Goal: Information Seeking & Learning: Learn about a topic

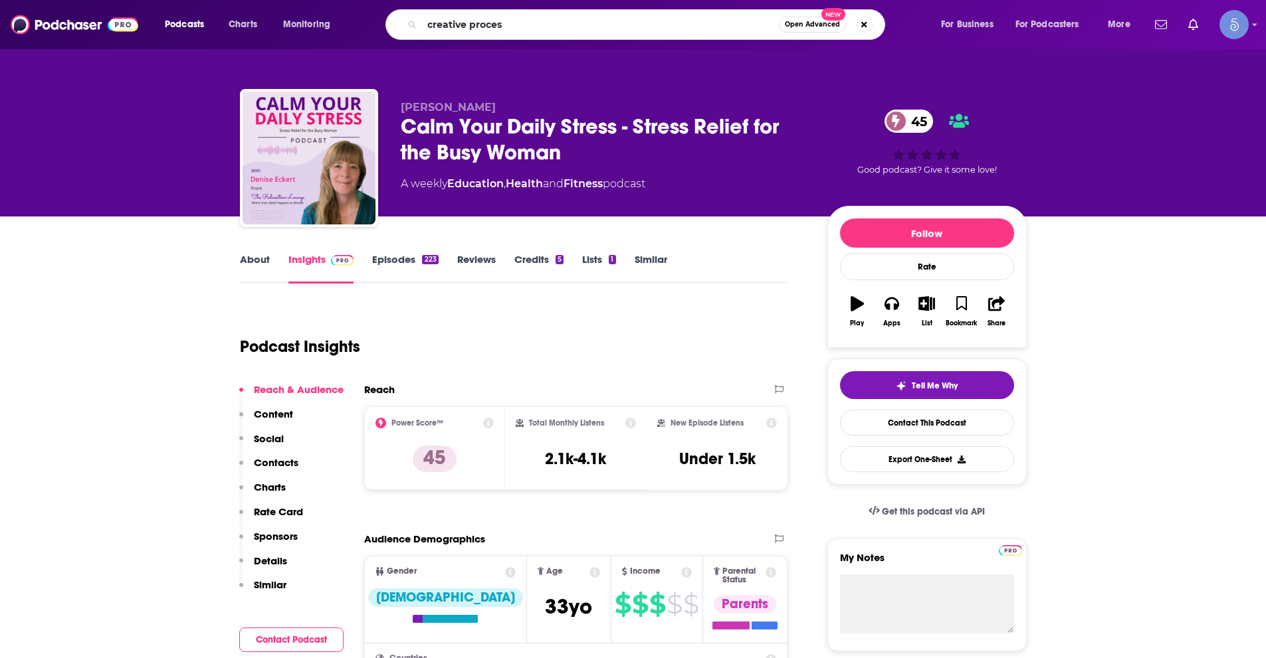
type input "creative process"
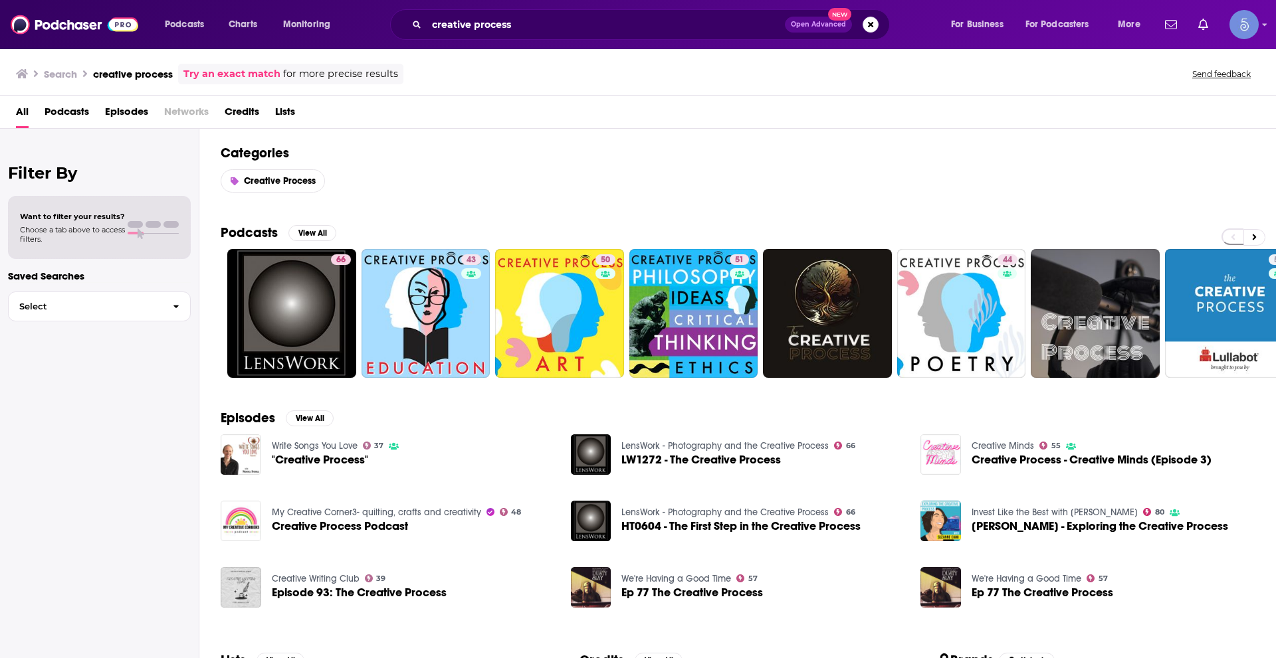
click at [80, 107] on span "Podcasts" at bounding box center [67, 114] width 45 height 27
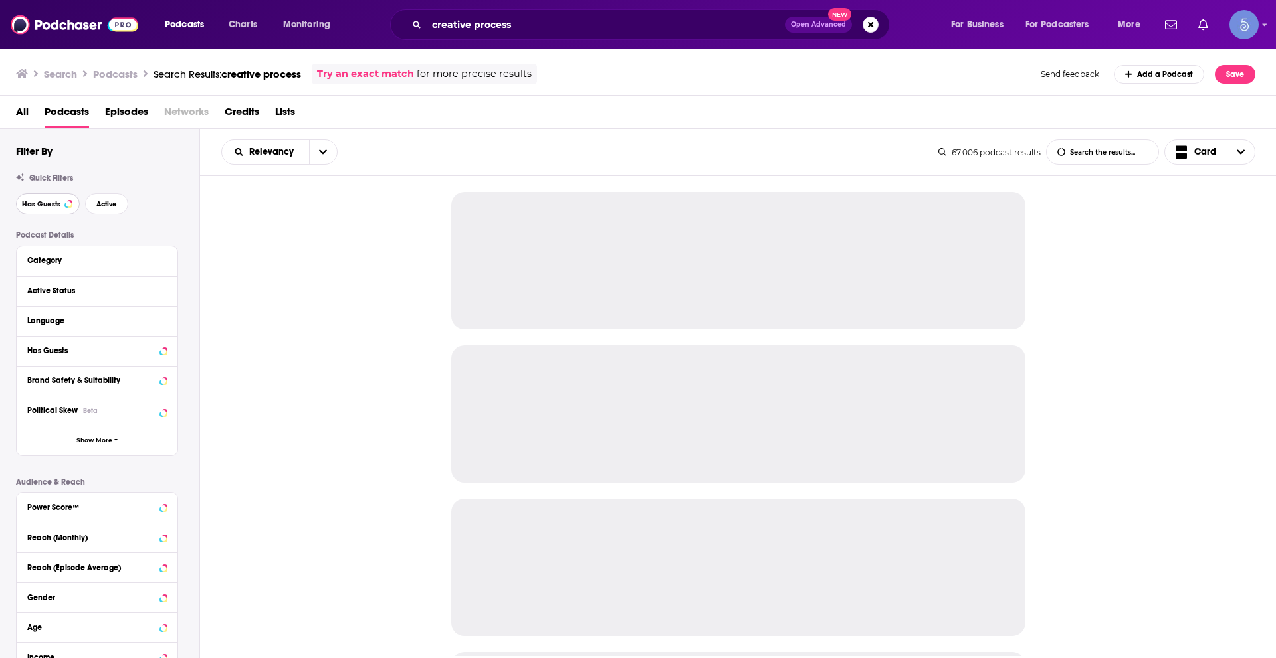
click at [54, 201] on span "Has Guests" at bounding box center [41, 204] width 39 height 7
click at [108, 196] on button "Active" at bounding box center [106, 203] width 43 height 21
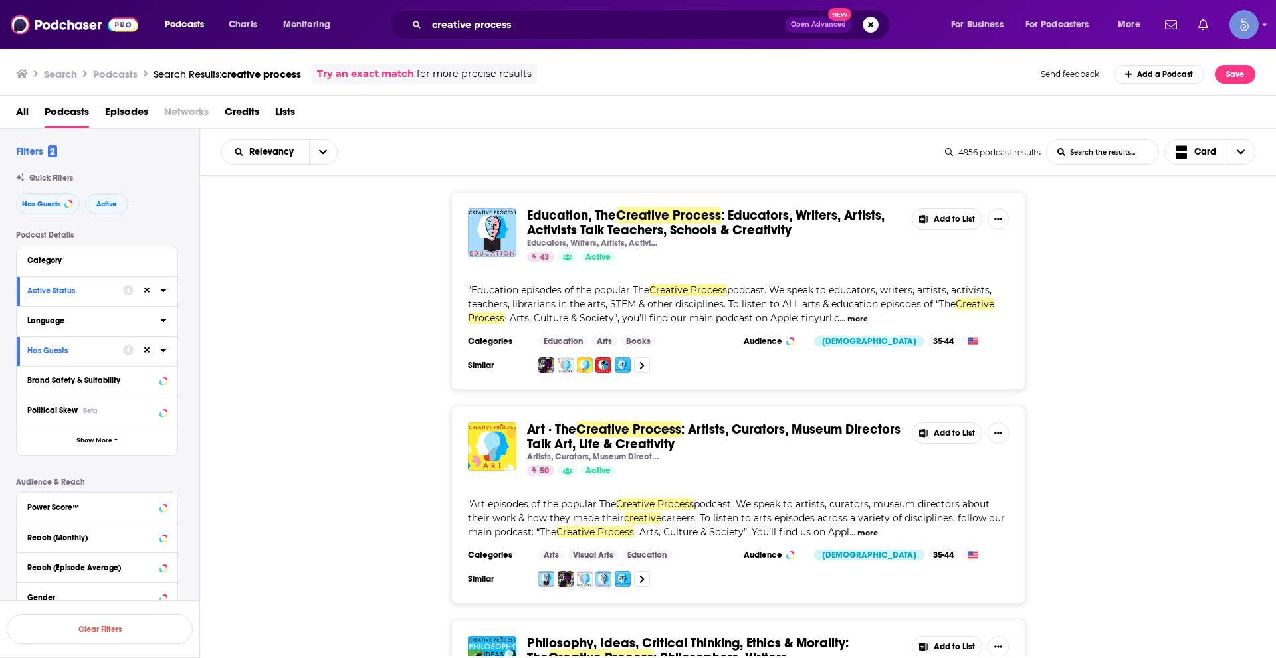
click at [164, 322] on icon at bounding box center [163, 320] width 6 height 3
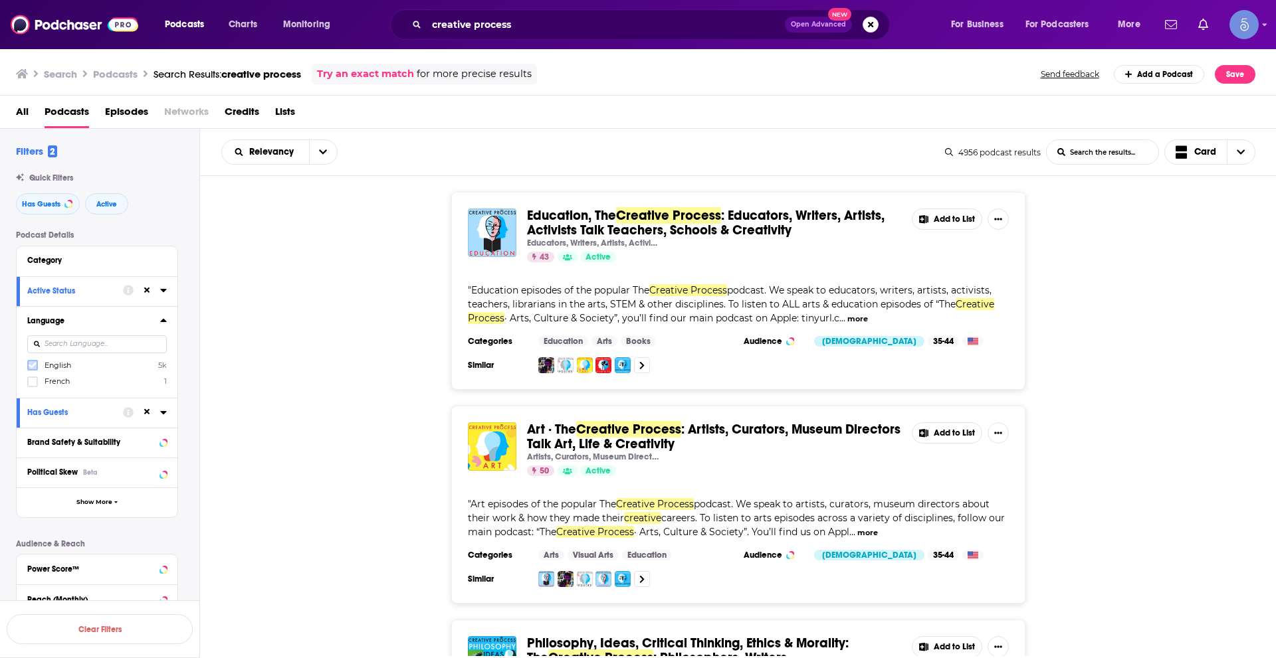
click at [33, 365] on icon at bounding box center [33, 366] width 8 height 6
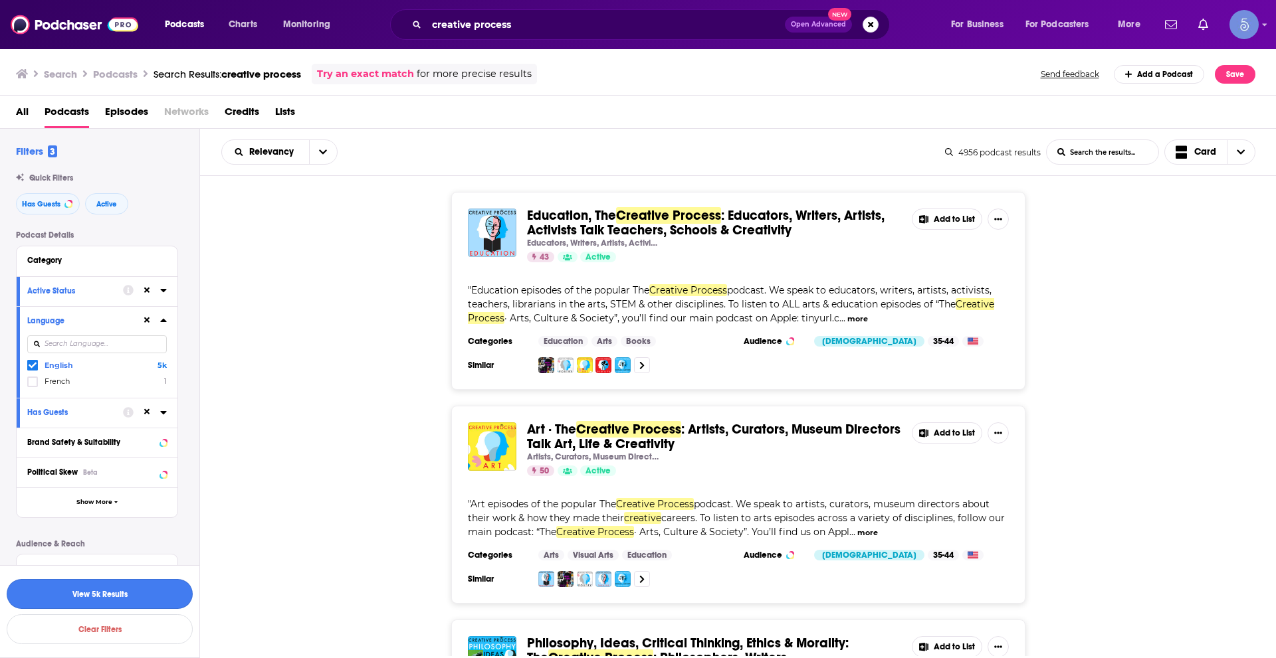
click at [138, 597] on button "View 5k Results" at bounding box center [100, 594] width 186 height 30
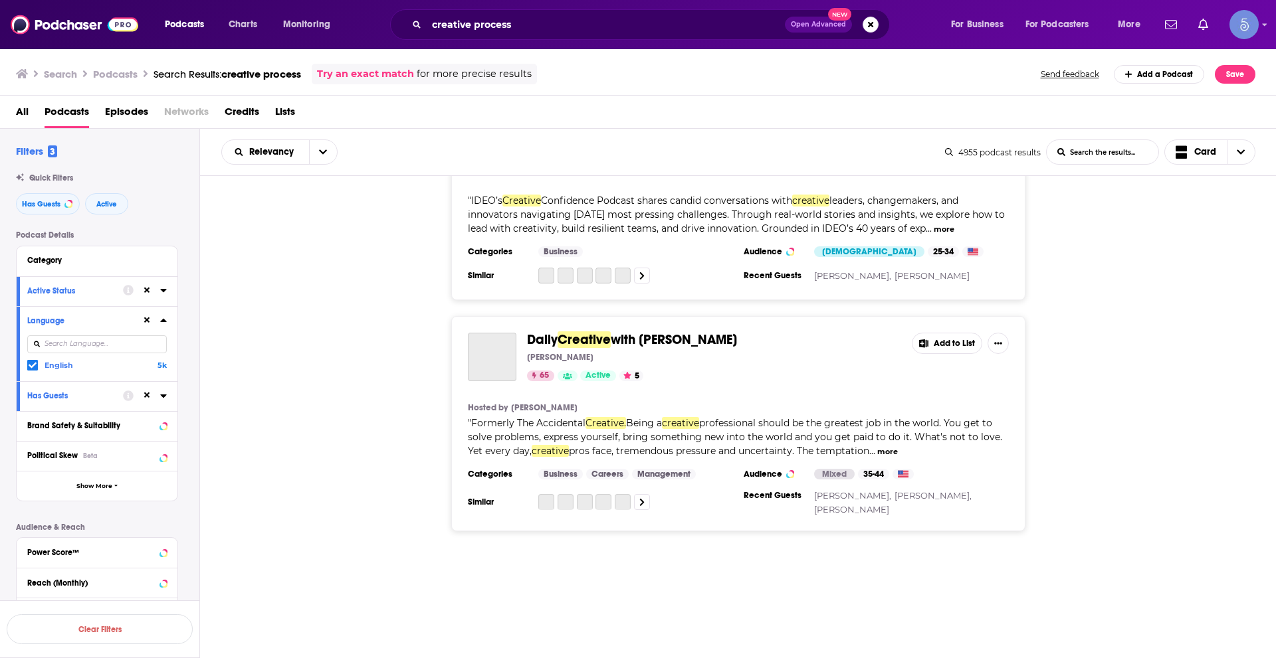
scroll to position [5153, 0]
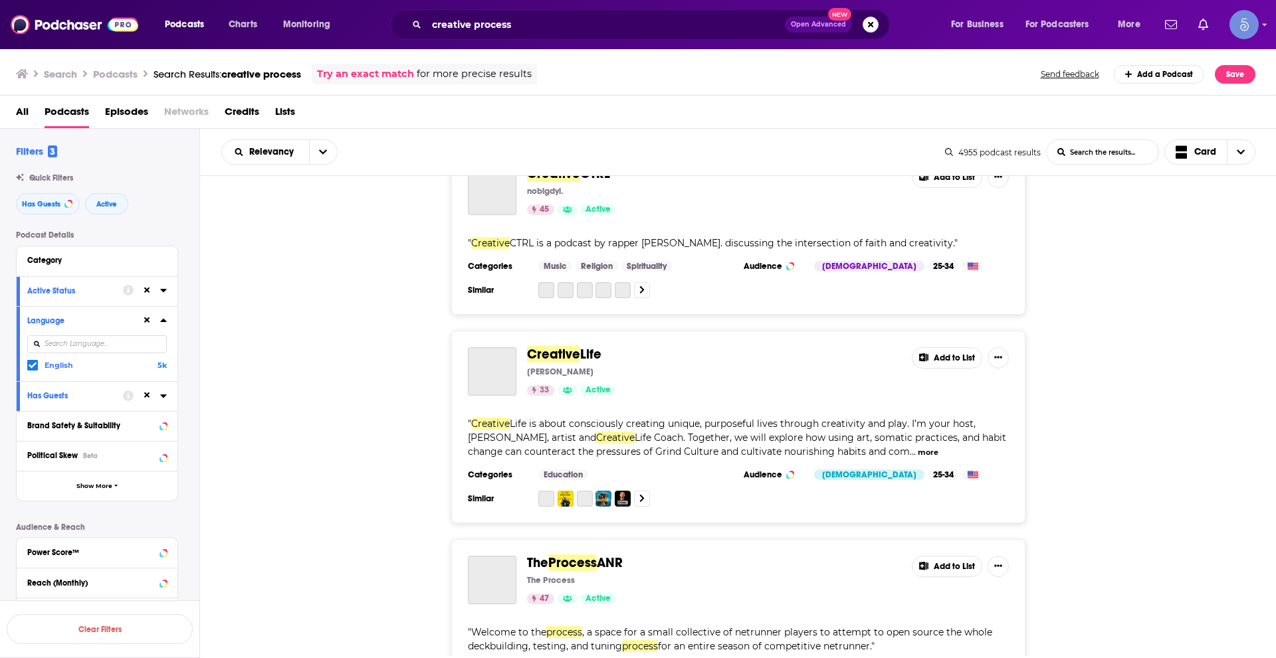
scroll to position [10374, 0]
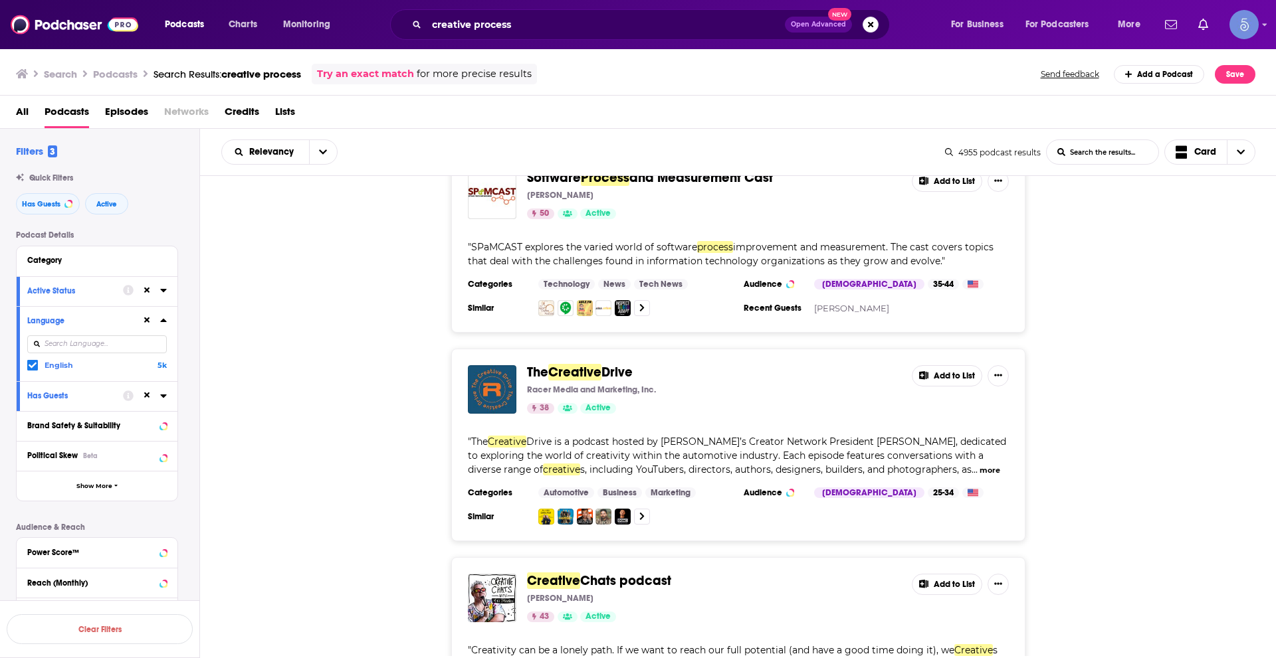
scroll to position [11172, 0]
